Goal: Register for event/course

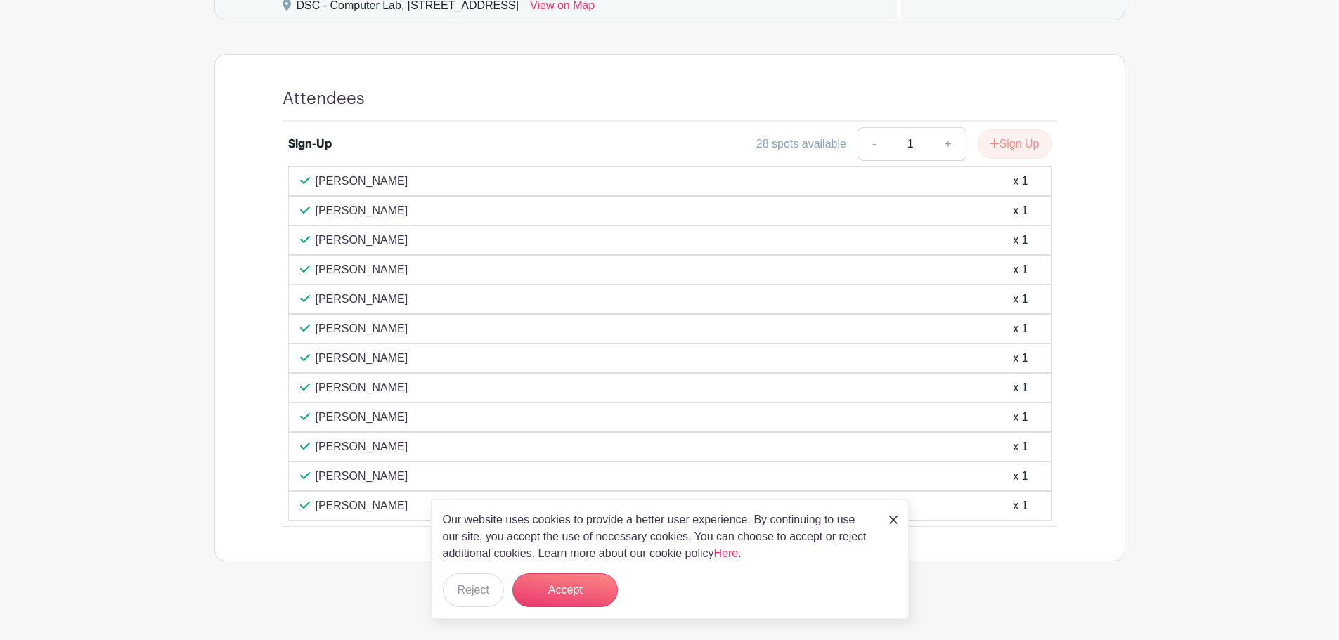
scroll to position [801, 0]
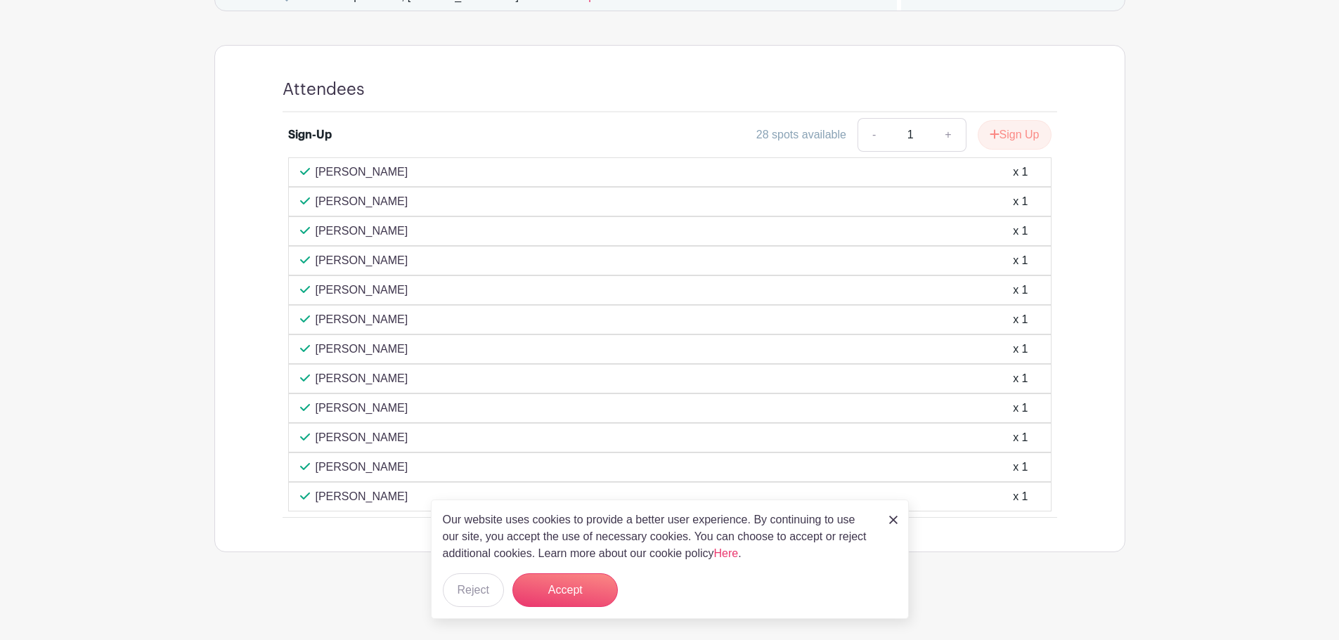
click at [889, 523] on img at bounding box center [893, 520] width 8 height 8
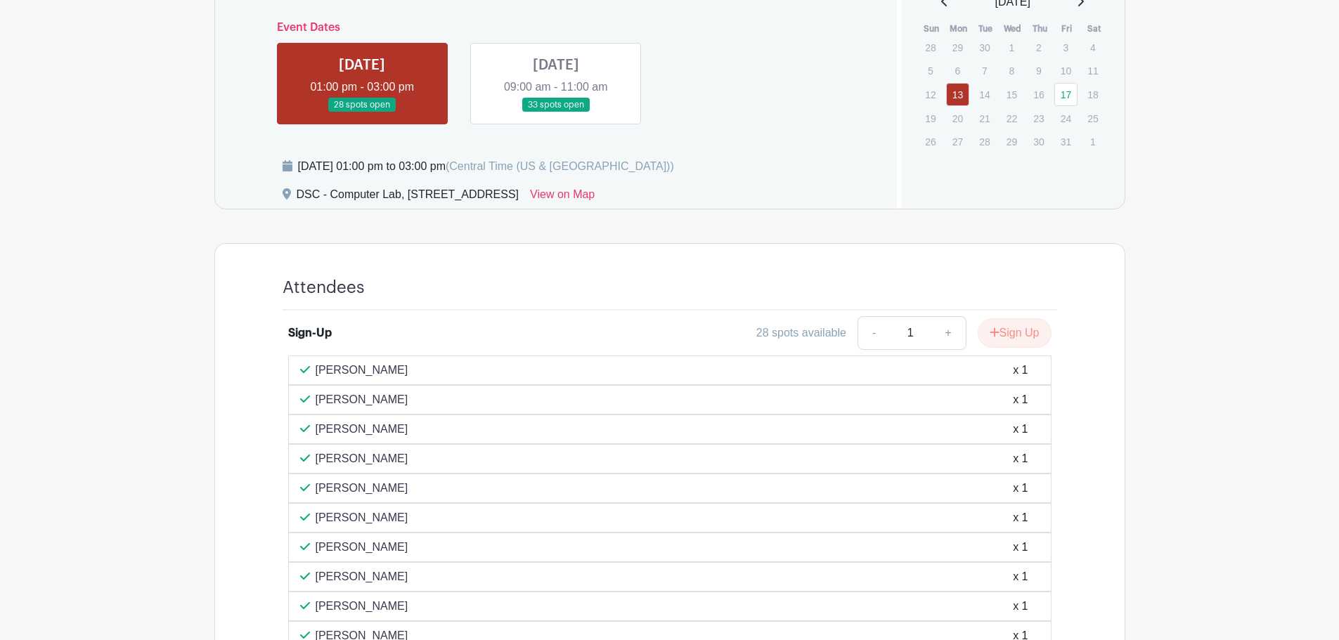
scroll to position [590, 0]
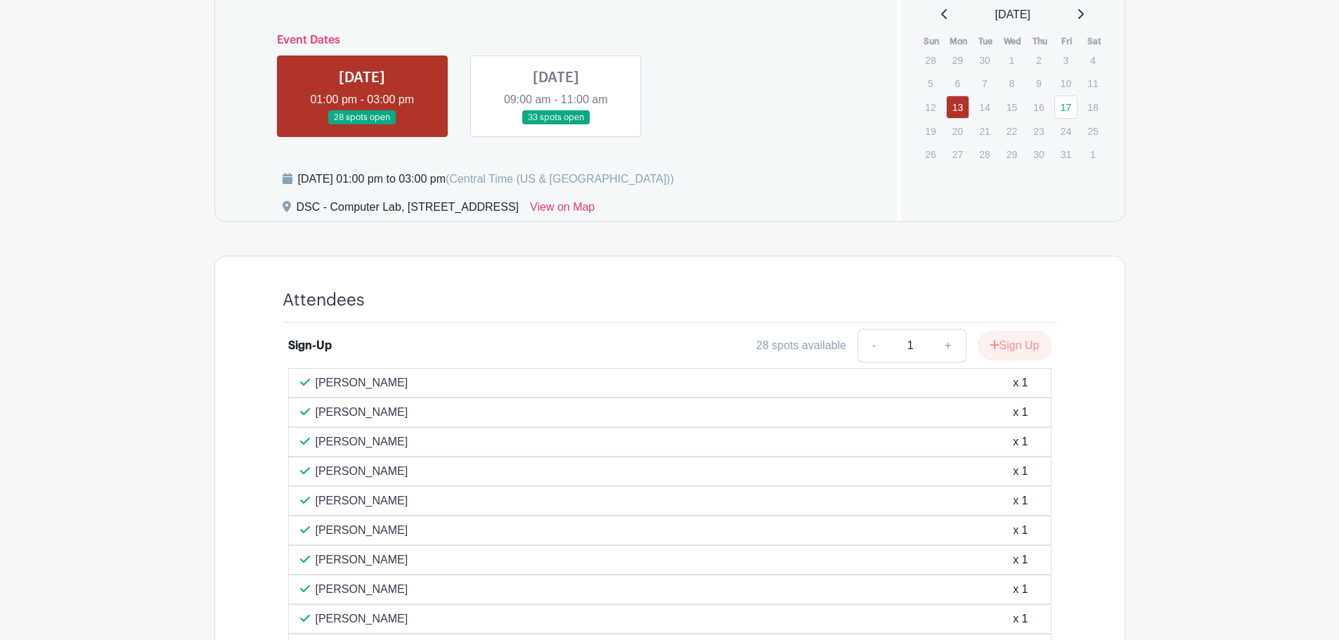
click at [556, 125] on link at bounding box center [556, 125] width 0 height 0
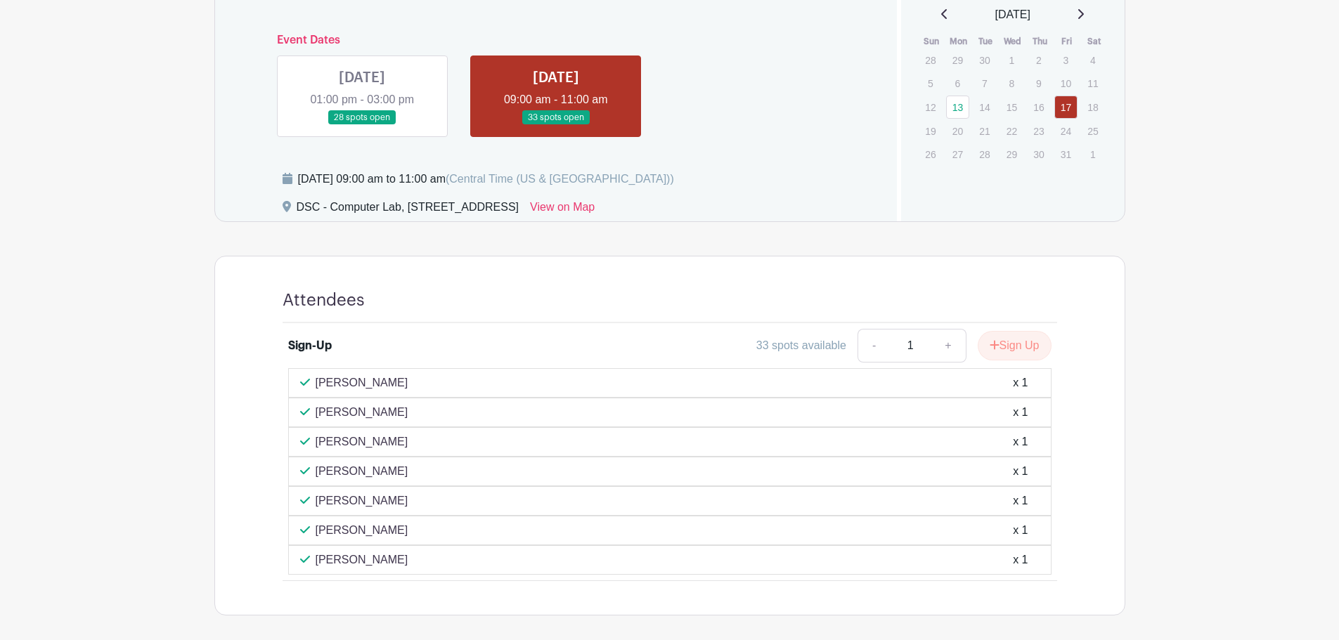
click at [362, 125] on link at bounding box center [362, 125] width 0 height 0
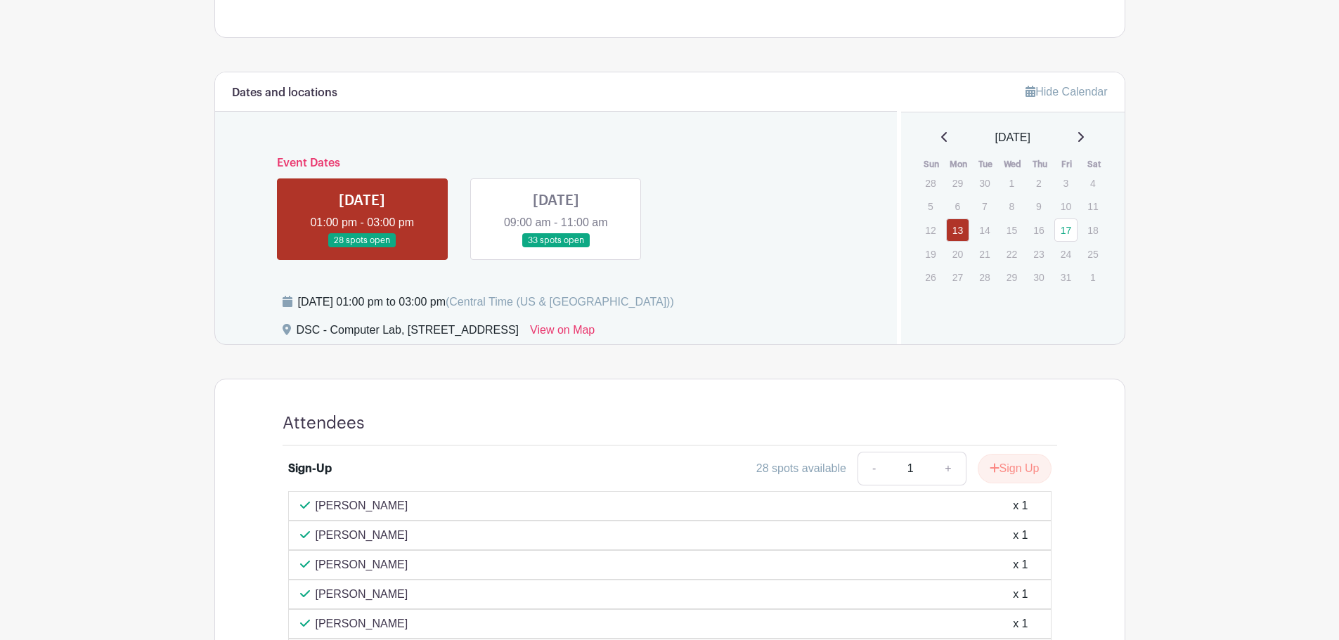
scroll to position [380, 0]
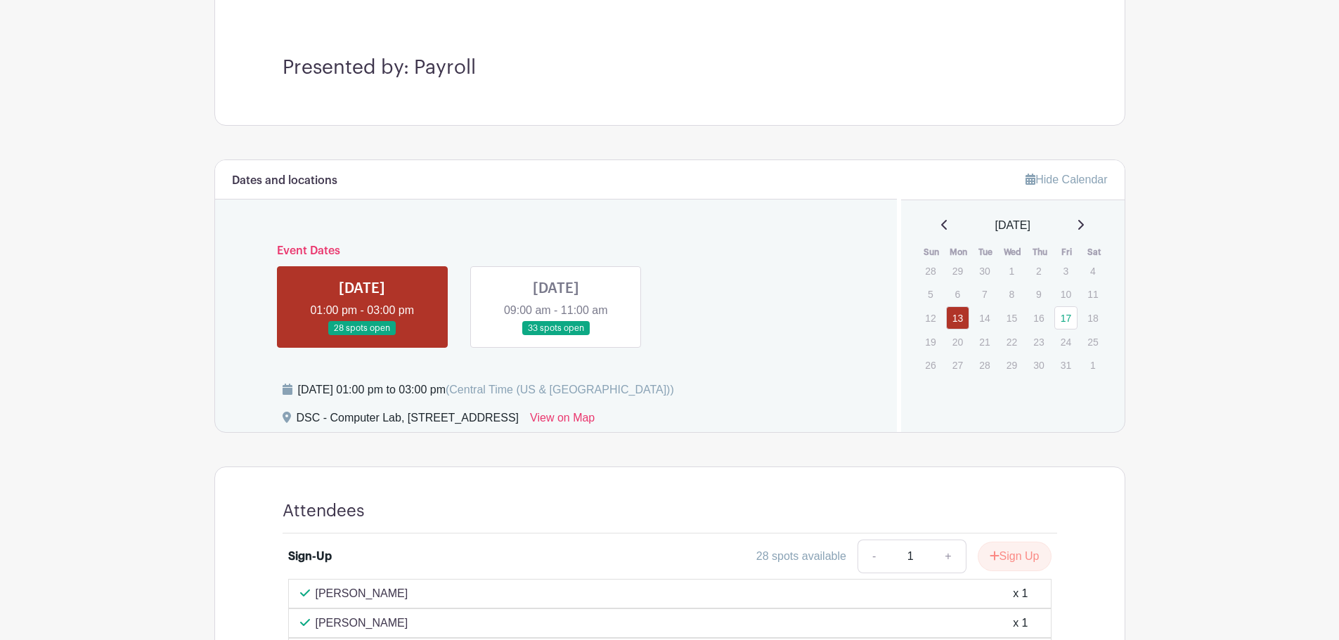
click at [556, 336] on link at bounding box center [556, 336] width 0 height 0
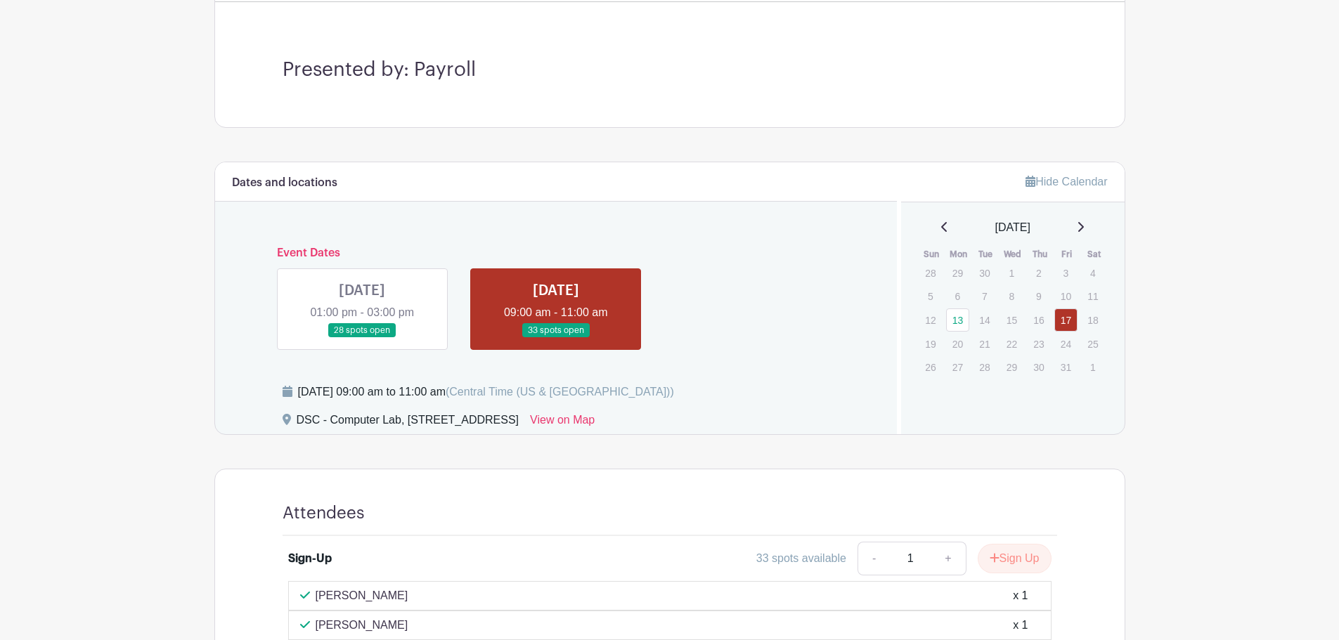
scroll to position [372, 0]
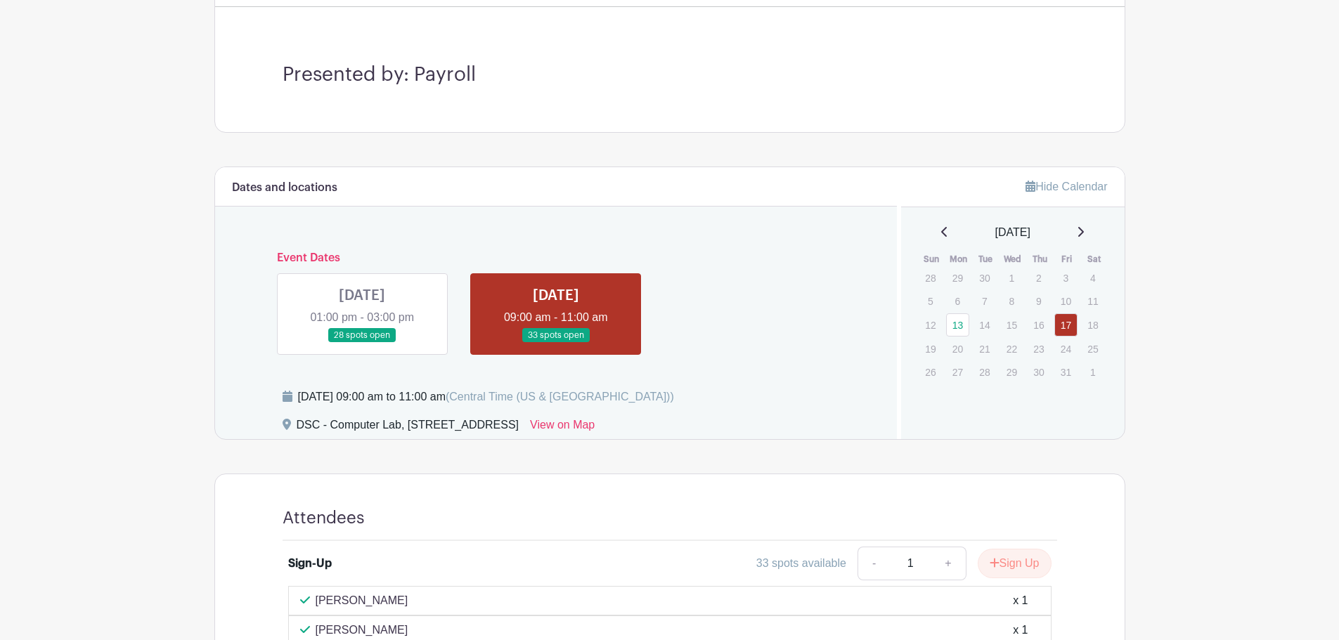
click at [362, 343] on link at bounding box center [362, 343] width 0 height 0
